Goal: Task Accomplishment & Management: Use online tool/utility

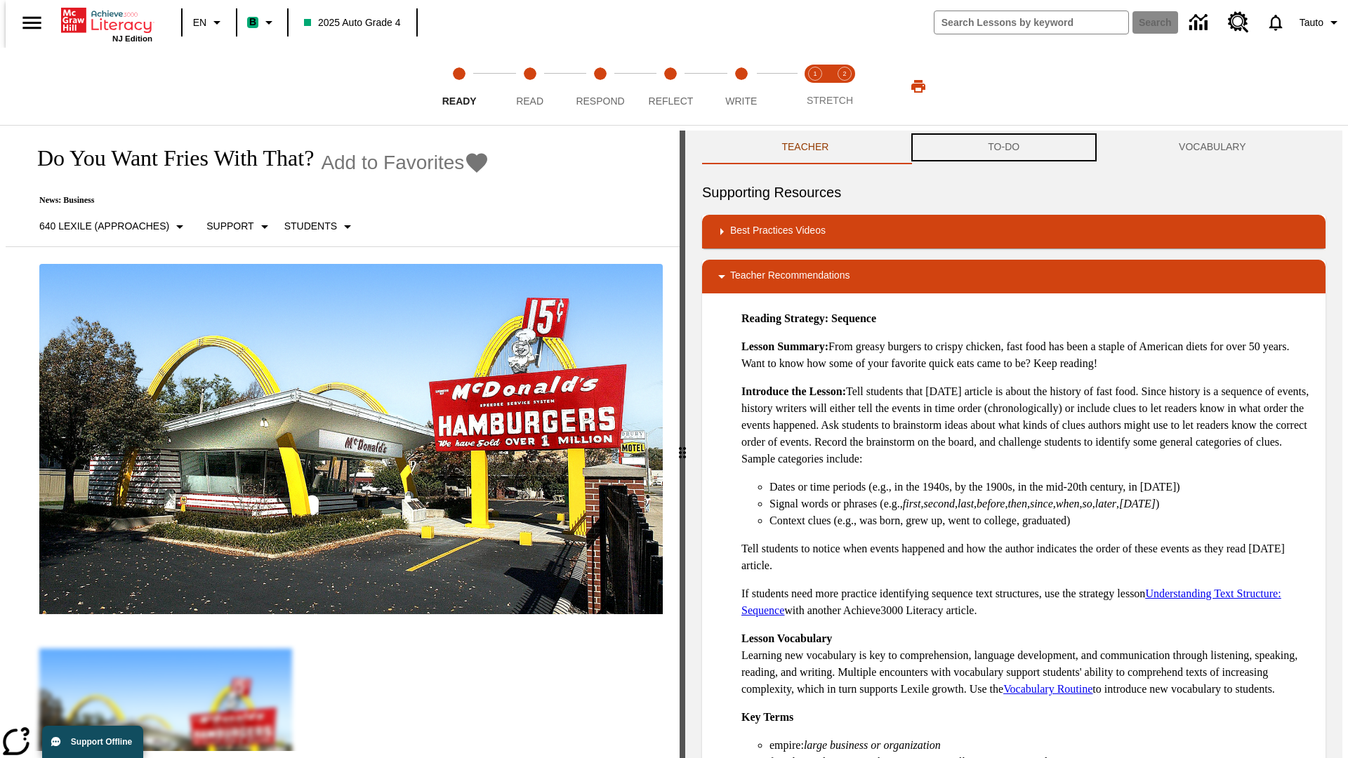
click at [1004, 147] on button "TO-DO" at bounding box center [1004, 148] width 191 height 34
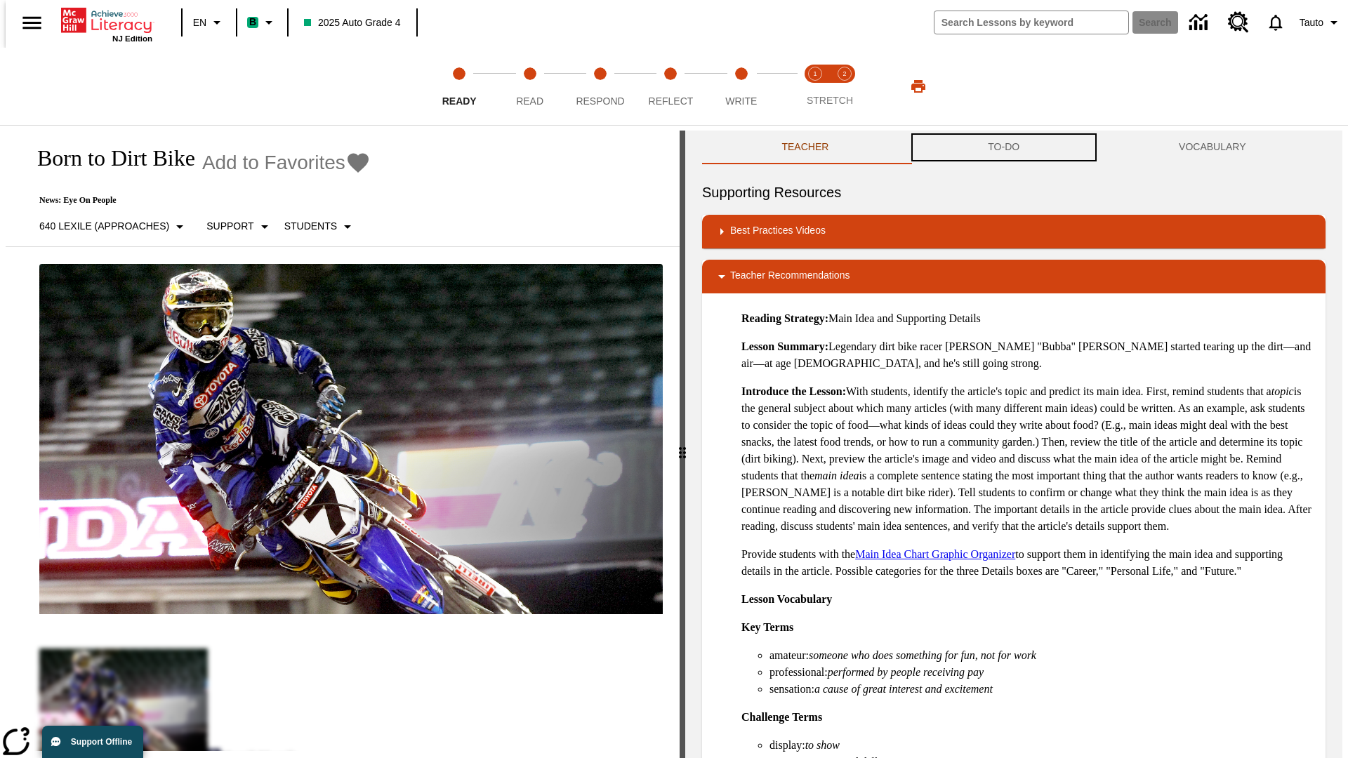
click at [1004, 147] on button "TO-DO" at bounding box center [1004, 148] width 191 height 34
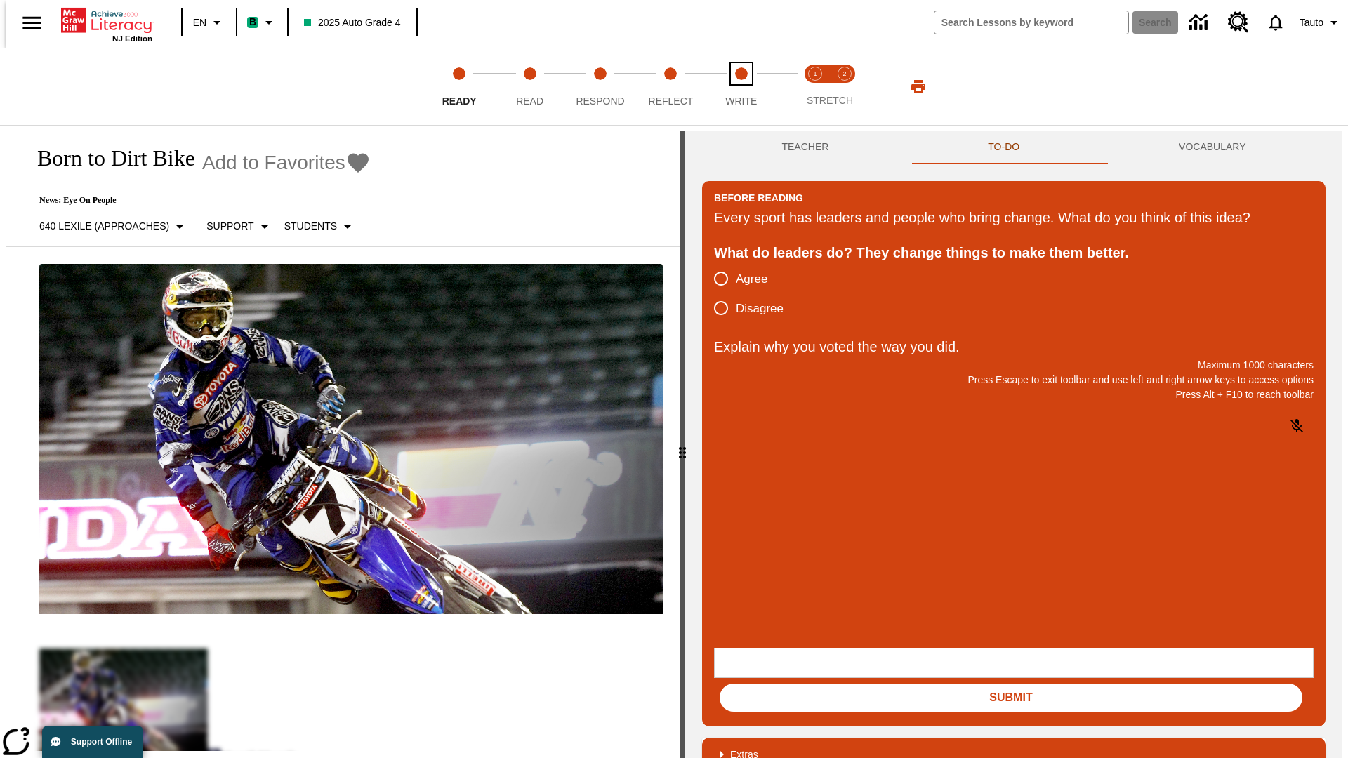
click at [741, 86] on span "Write" at bounding box center [741, 95] width 32 height 25
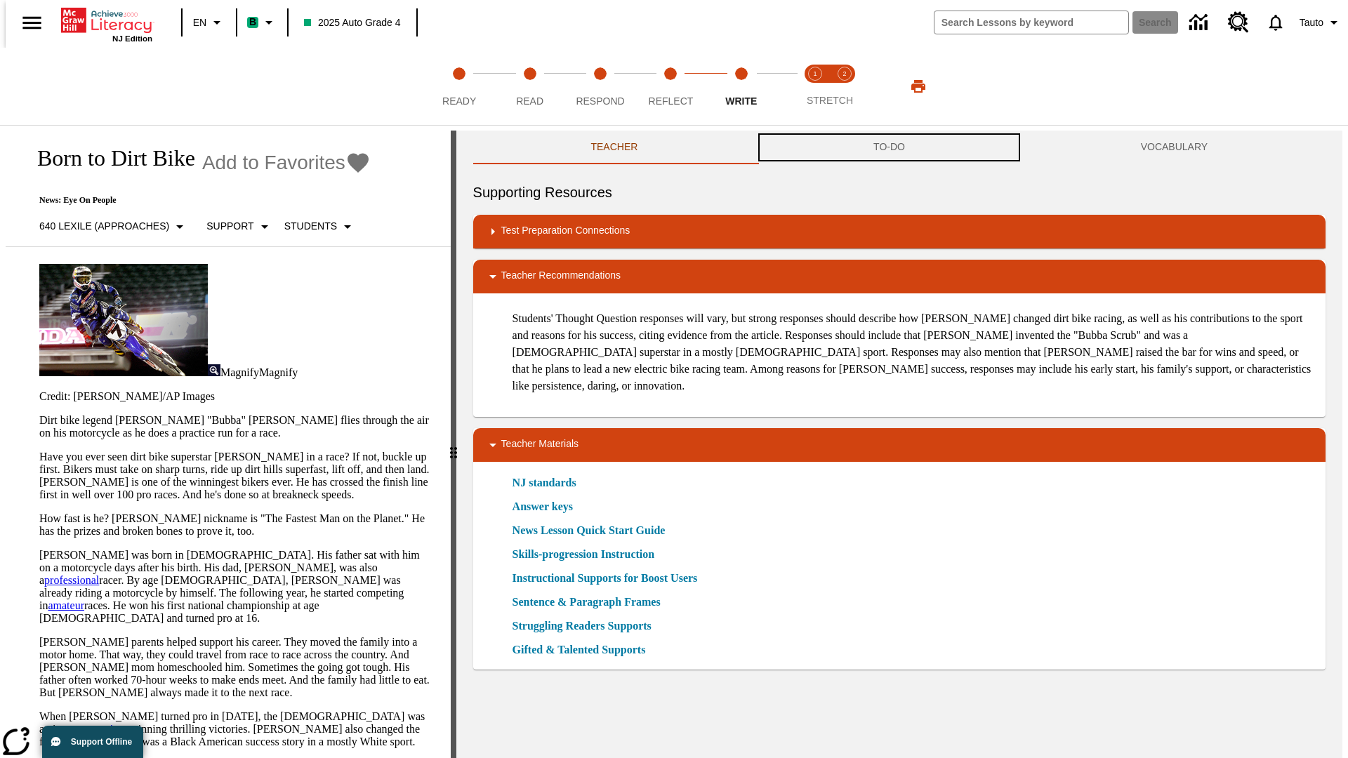
scroll to position [1, 0]
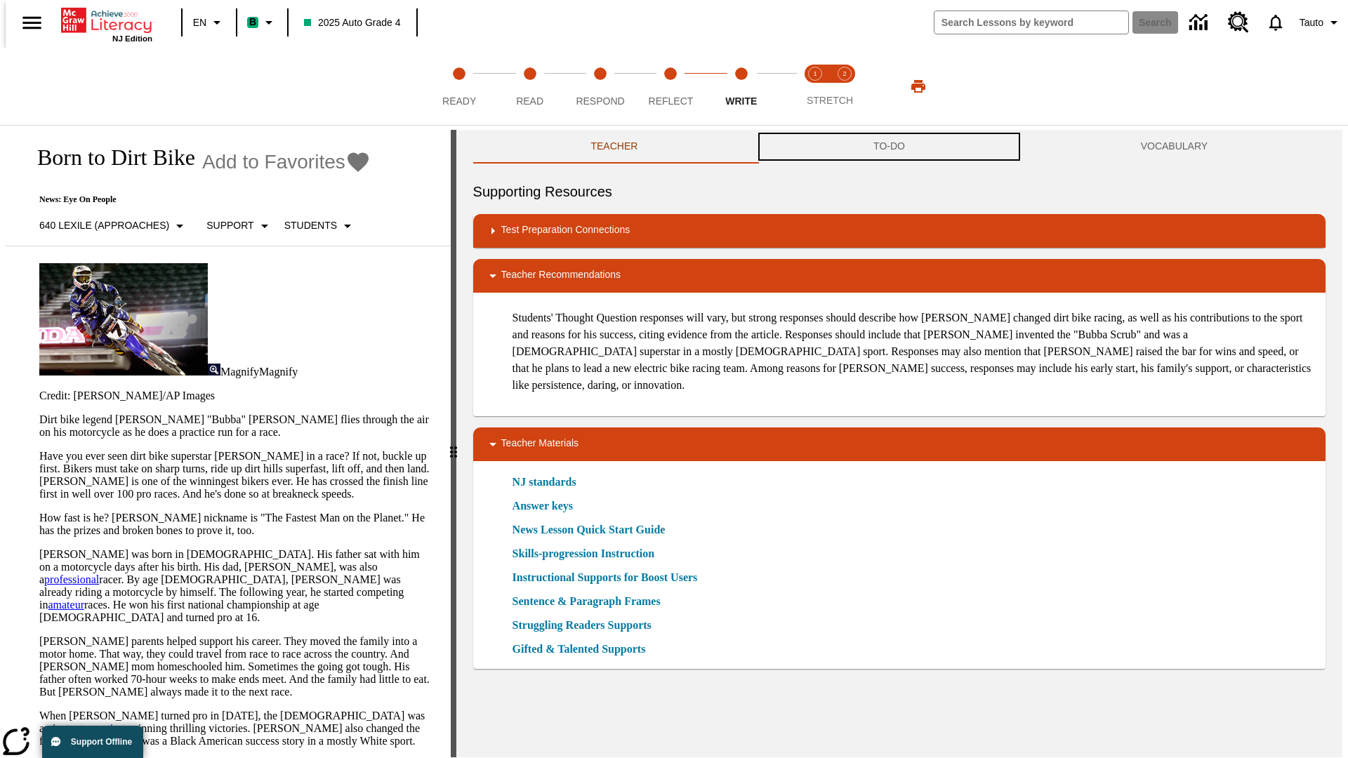
click at [890, 147] on button "TO-DO" at bounding box center [890, 147] width 268 height 34
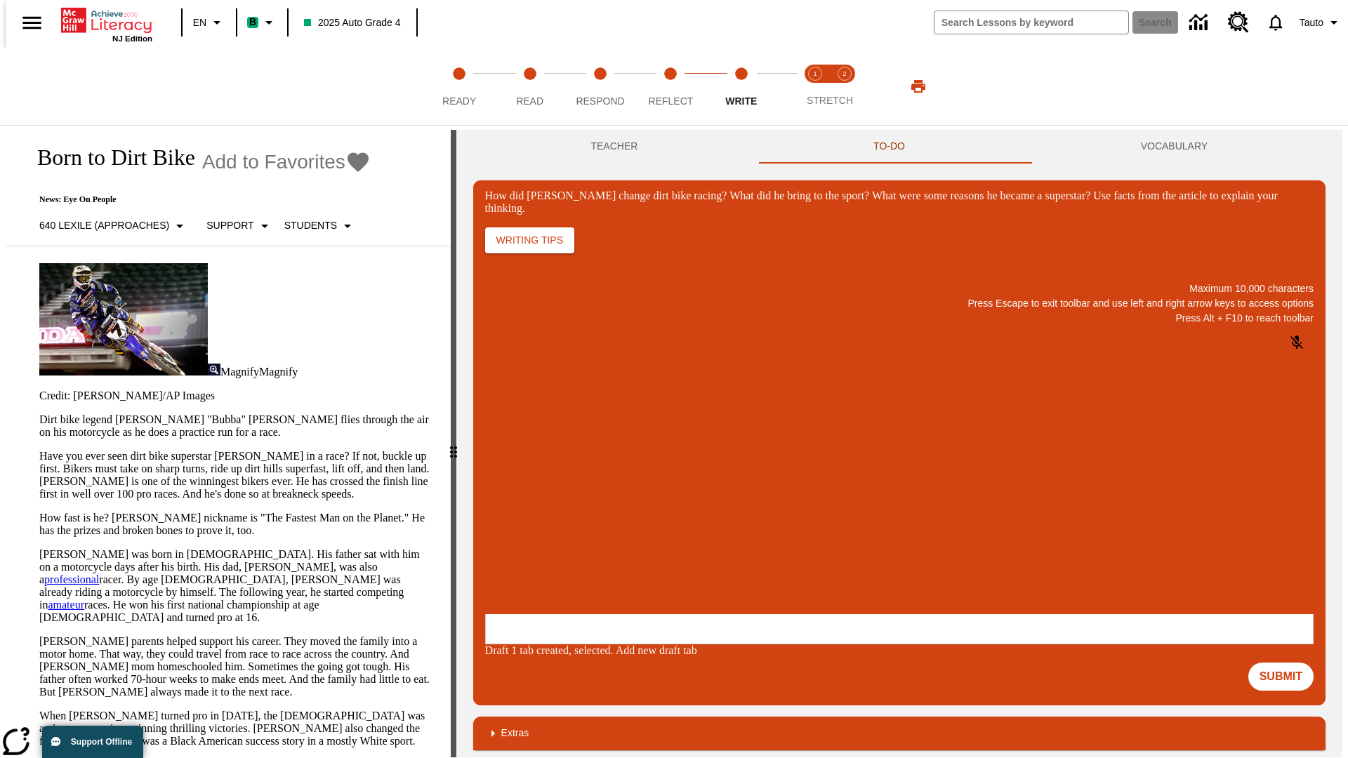
scroll to position [0, 0]
click at [690, 525] on p "One change Stewart brought to dirt bike racing was…" at bounding box center [589, 529] width 199 height 25
click at [514, 468] on span "Copy" at bounding box center [502, 473] width 23 height 11
click at [690, 525] on p "How did Stewart change dirt bike racing? What did he bring to the sport? What w…" at bounding box center [589, 523] width 199 height 13
click at [514, 468] on span "Copy" at bounding box center [502, 473] width 23 height 11
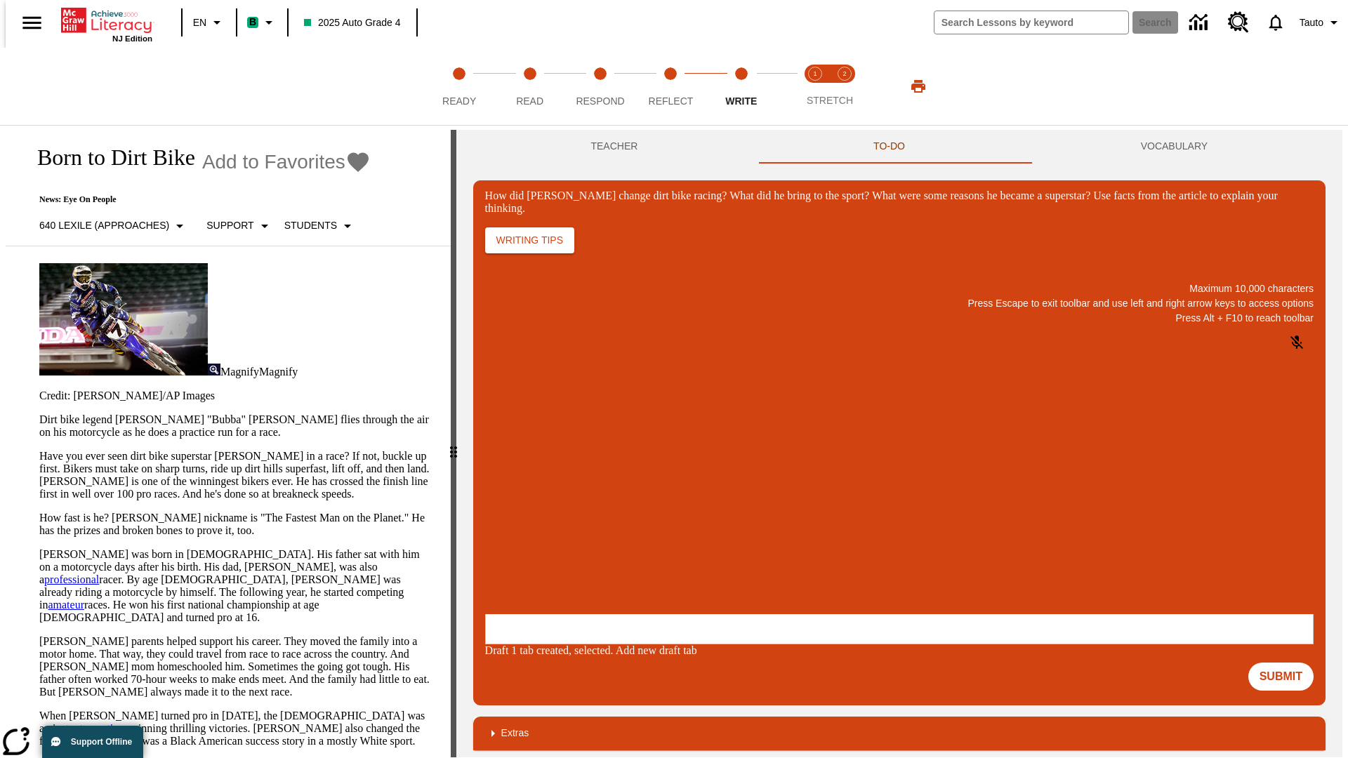
click at [690, 525] on p "How did Stewart change dirt bike racing? What did he bring to the sport? What w…" at bounding box center [589, 523] width 199 height 13
